Goal: Communication & Community: Answer question/provide support

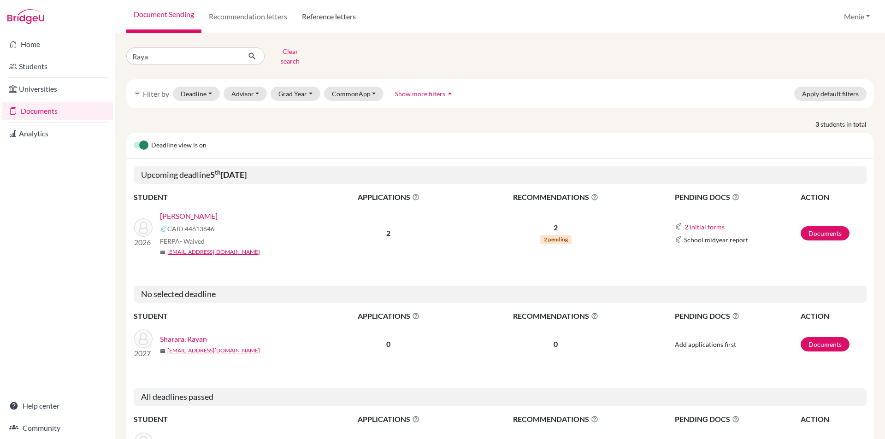
click at [331, 15] on link "Reference letters" at bounding box center [329, 16] width 69 height 33
click at [333, 15] on link "Reference letters" at bounding box center [329, 16] width 69 height 33
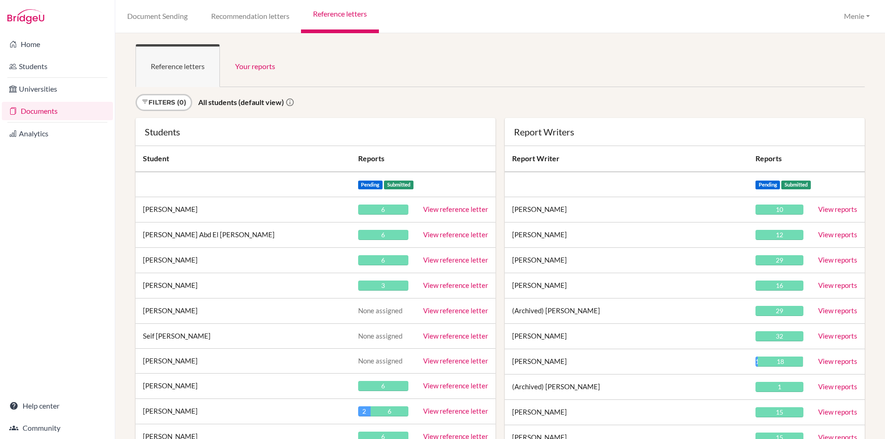
scroll to position [11198, 0]
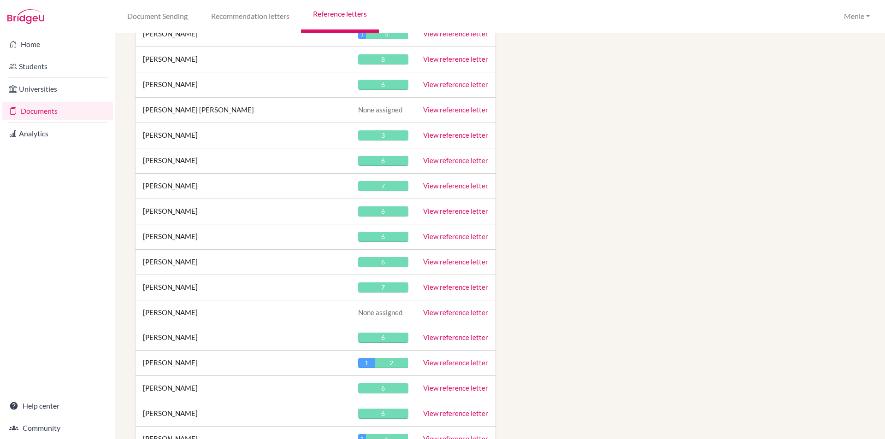
click at [445, 233] on link "View reference letter" at bounding box center [455, 236] width 65 height 8
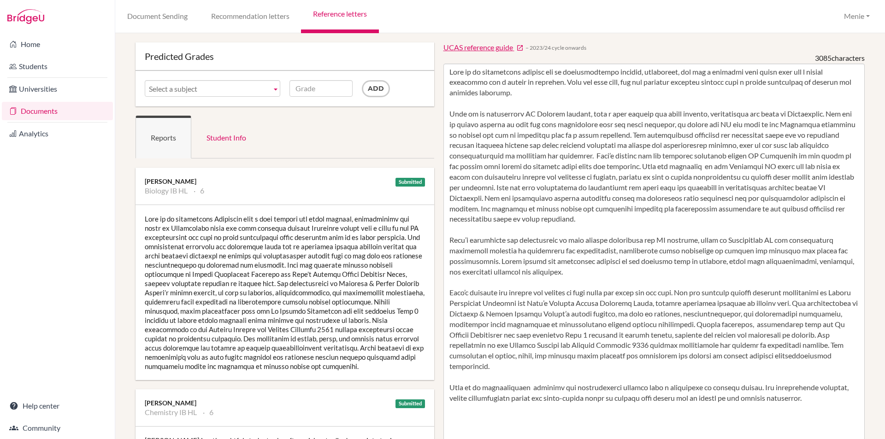
scroll to position [46, 0]
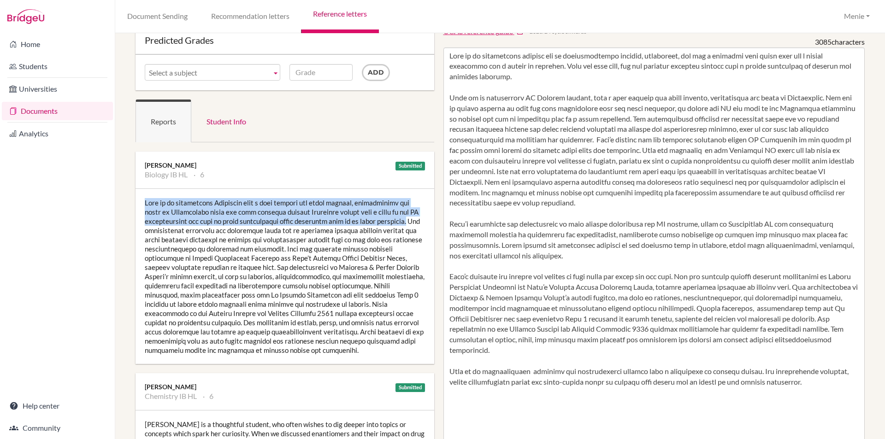
drag, startPoint x: 146, startPoint y: 202, endPoint x: 405, endPoint y: 219, distance: 259.2
click at [405, 219] on div at bounding box center [285, 276] width 299 height 175
copy div "Nika is an exceptional Biologist with a deep passion for human biology, particu…"
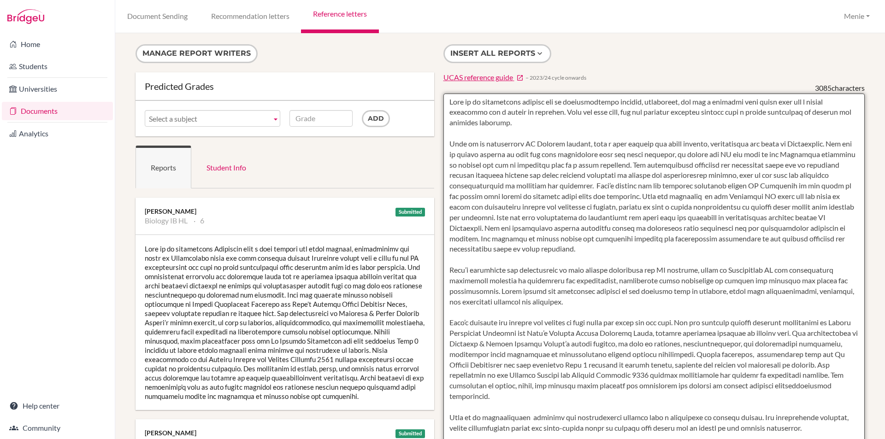
click at [572, 156] on textarea at bounding box center [655, 360] width 422 height 533
drag, startPoint x: 446, startPoint y: 142, endPoint x: 539, endPoint y: 136, distance: 93.3
click at [815, 154] on textarea at bounding box center [655, 360] width 422 height 533
drag, startPoint x: 467, startPoint y: 123, endPoint x: 467, endPoint y: 136, distance: 12.9
click at [467, 124] on textarea at bounding box center [655, 360] width 422 height 533
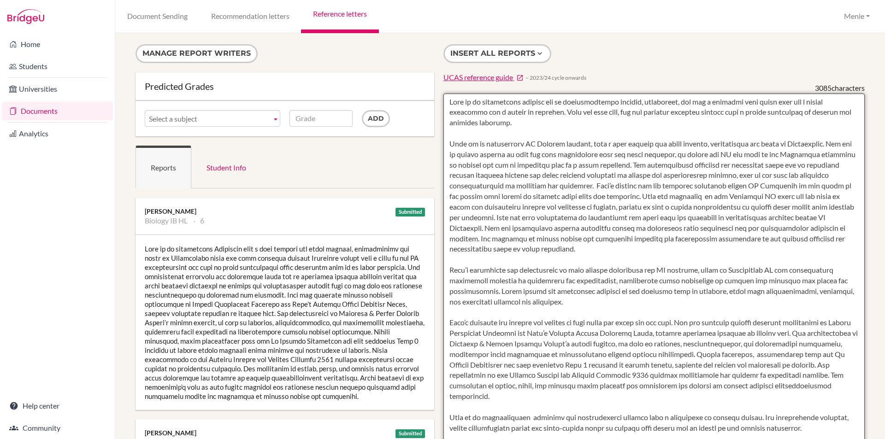
click at [462, 135] on textarea at bounding box center [655, 360] width 422 height 533
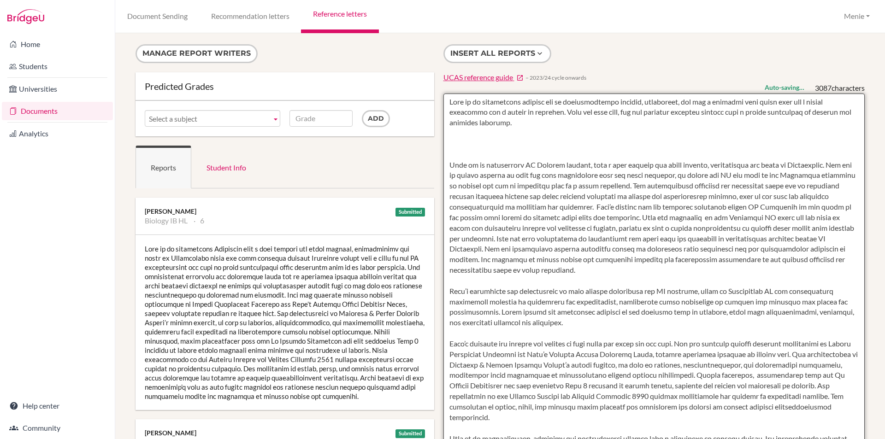
paste textarea "Nika is an exceptional Biologist with a deep passion for human biology, particu…"
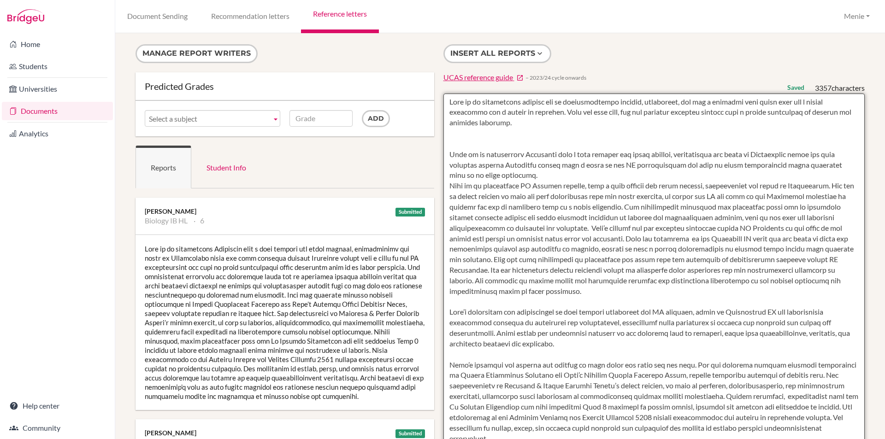
drag, startPoint x: 446, startPoint y: 187, endPoint x: 619, endPoint y: 208, distance: 174.2
click at [619, 208] on textarea at bounding box center [655, 360] width 422 height 533
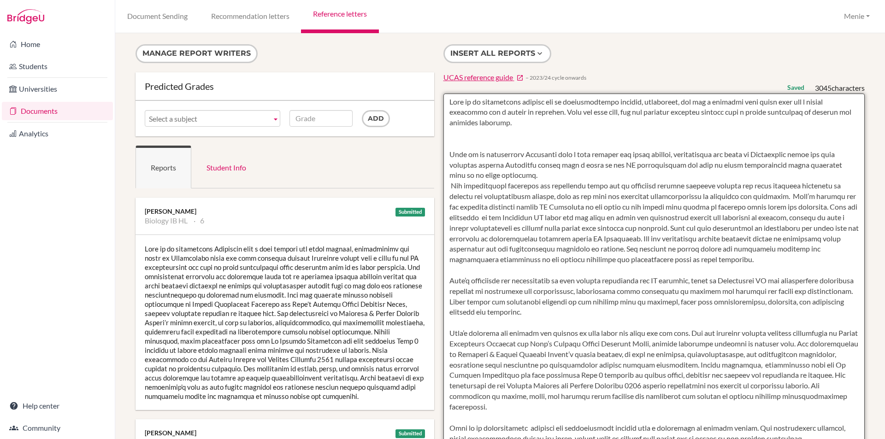
drag, startPoint x: 447, startPoint y: 184, endPoint x: 427, endPoint y: 219, distance: 40.9
click at [447, 184] on textarea at bounding box center [655, 360] width 422 height 533
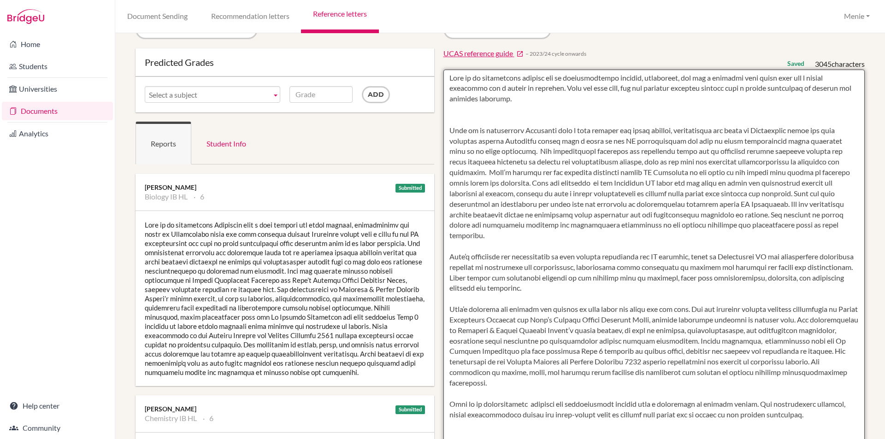
scroll to position [46, 0]
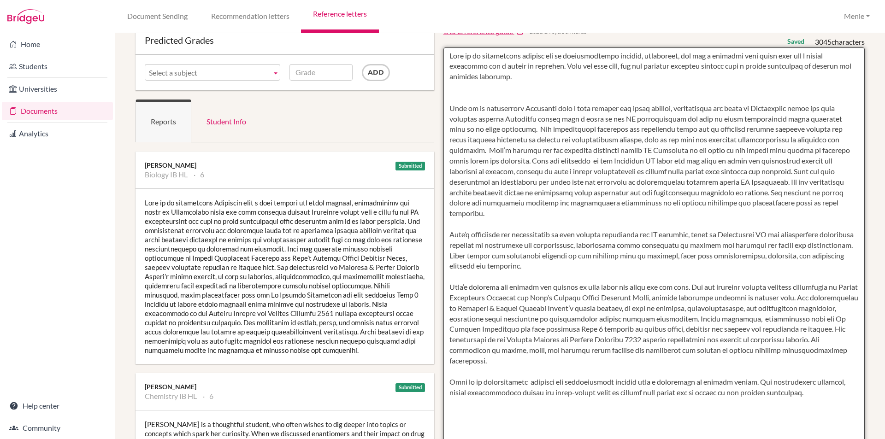
click at [844, 140] on textarea at bounding box center [655, 313] width 422 height 533
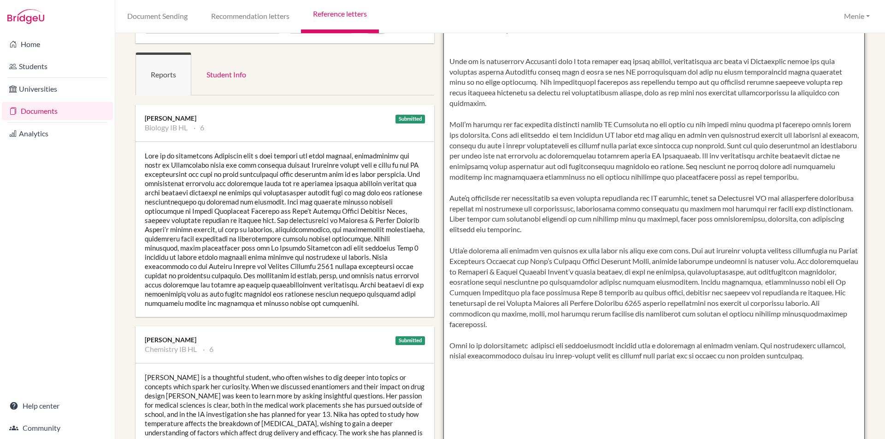
scroll to position [92, 0]
click at [447, 116] on textarea at bounding box center [655, 267] width 422 height 533
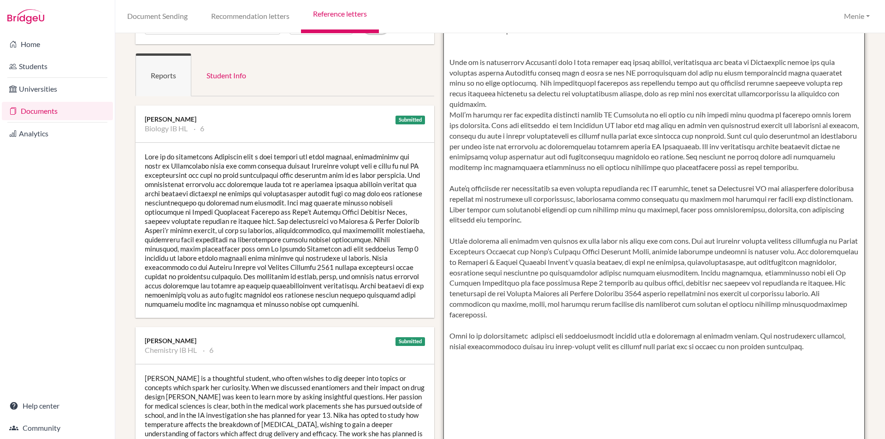
click at [660, 116] on textarea at bounding box center [655, 267] width 422 height 533
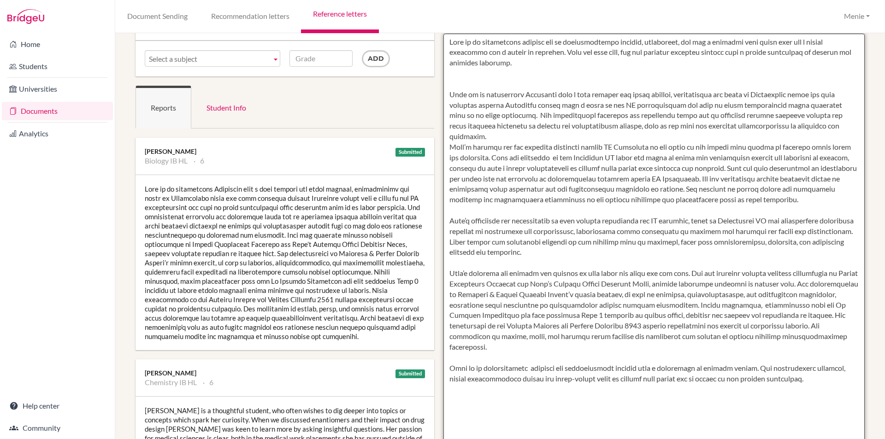
scroll to position [0, 0]
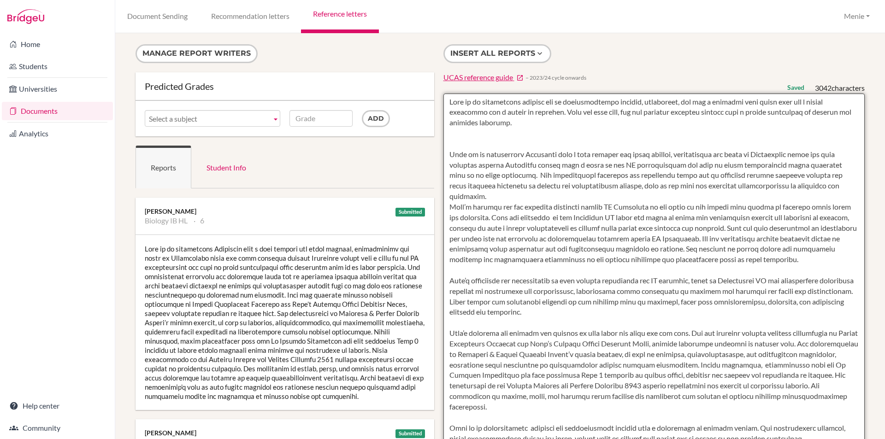
click at [464, 143] on textarea at bounding box center [655, 360] width 422 height 533
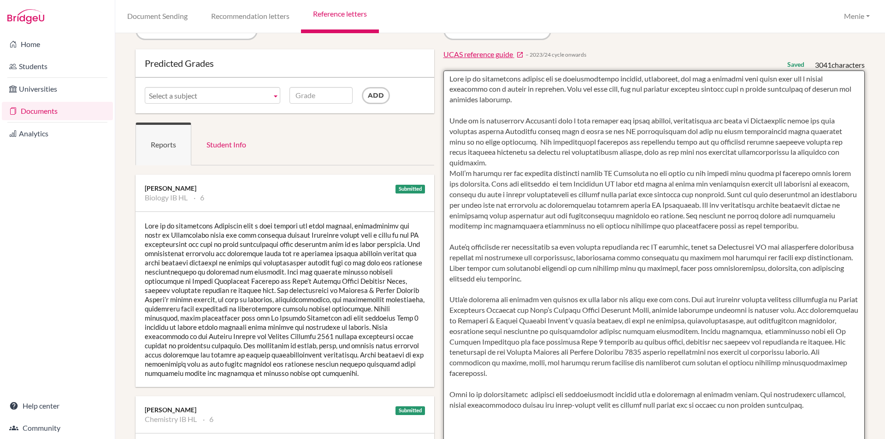
scroll to position [46, 0]
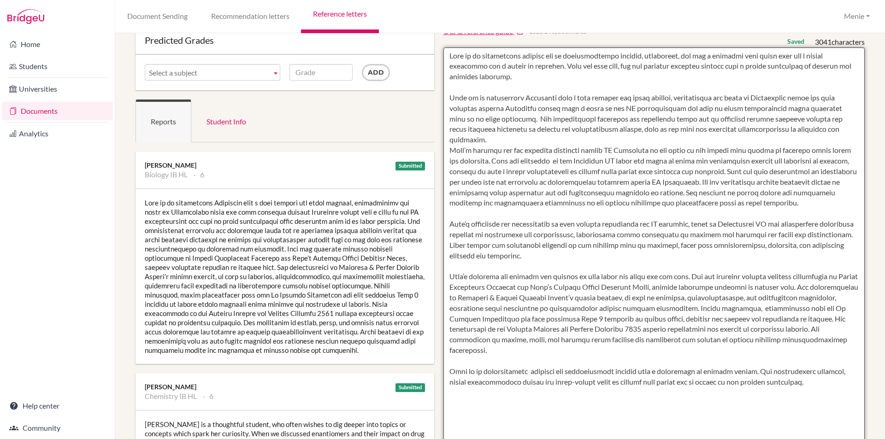
drag, startPoint x: 448, startPoint y: 101, endPoint x: 620, endPoint y: 277, distance: 245.8
click at [817, 385] on textarea at bounding box center [655, 313] width 422 height 533
type textarea "Nika is an outstanding student who is intellectually curious, compassion, and h…"
